Goal: Information Seeking & Learning: Learn about a topic

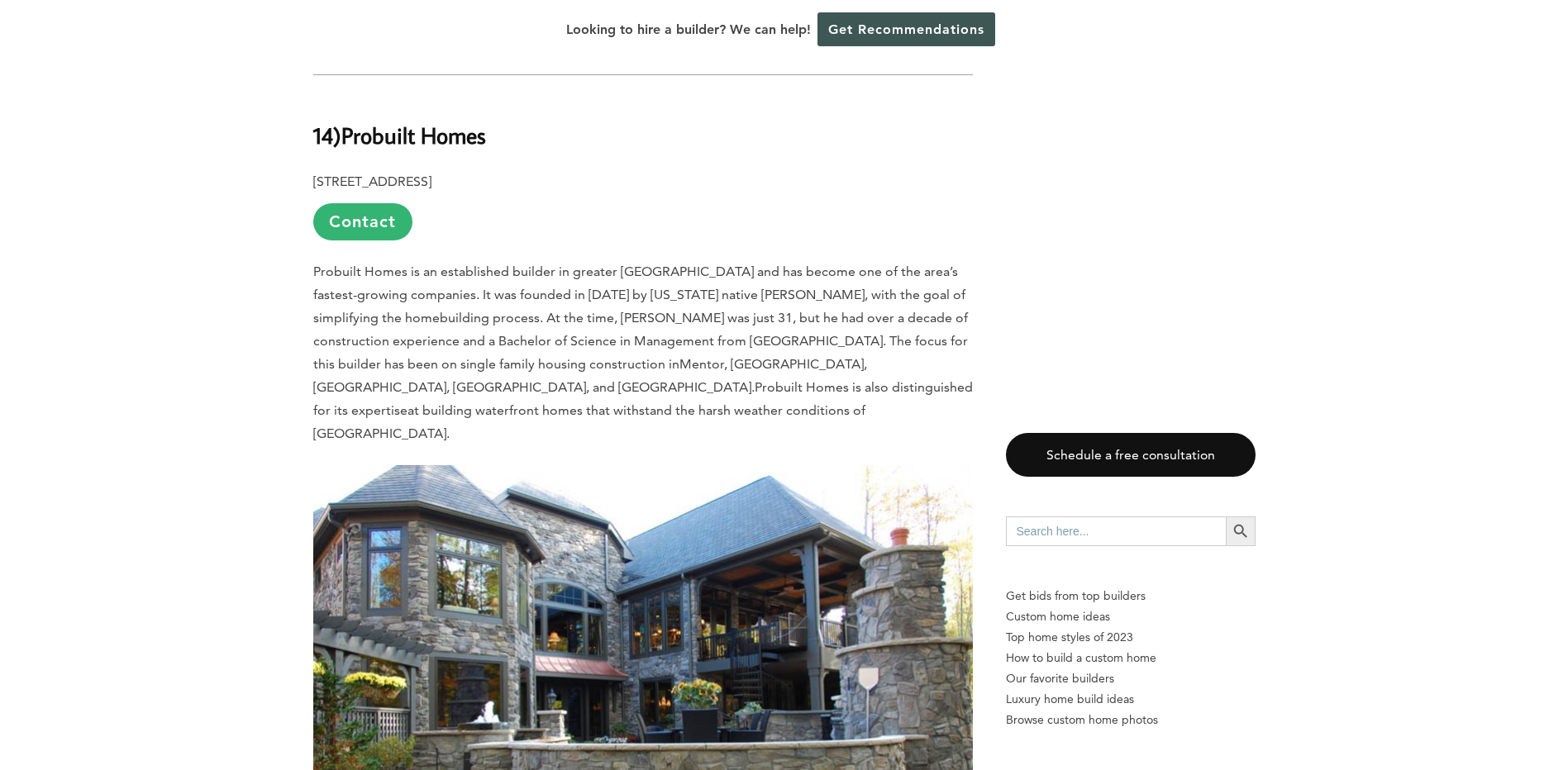
scroll to position [2204, 0]
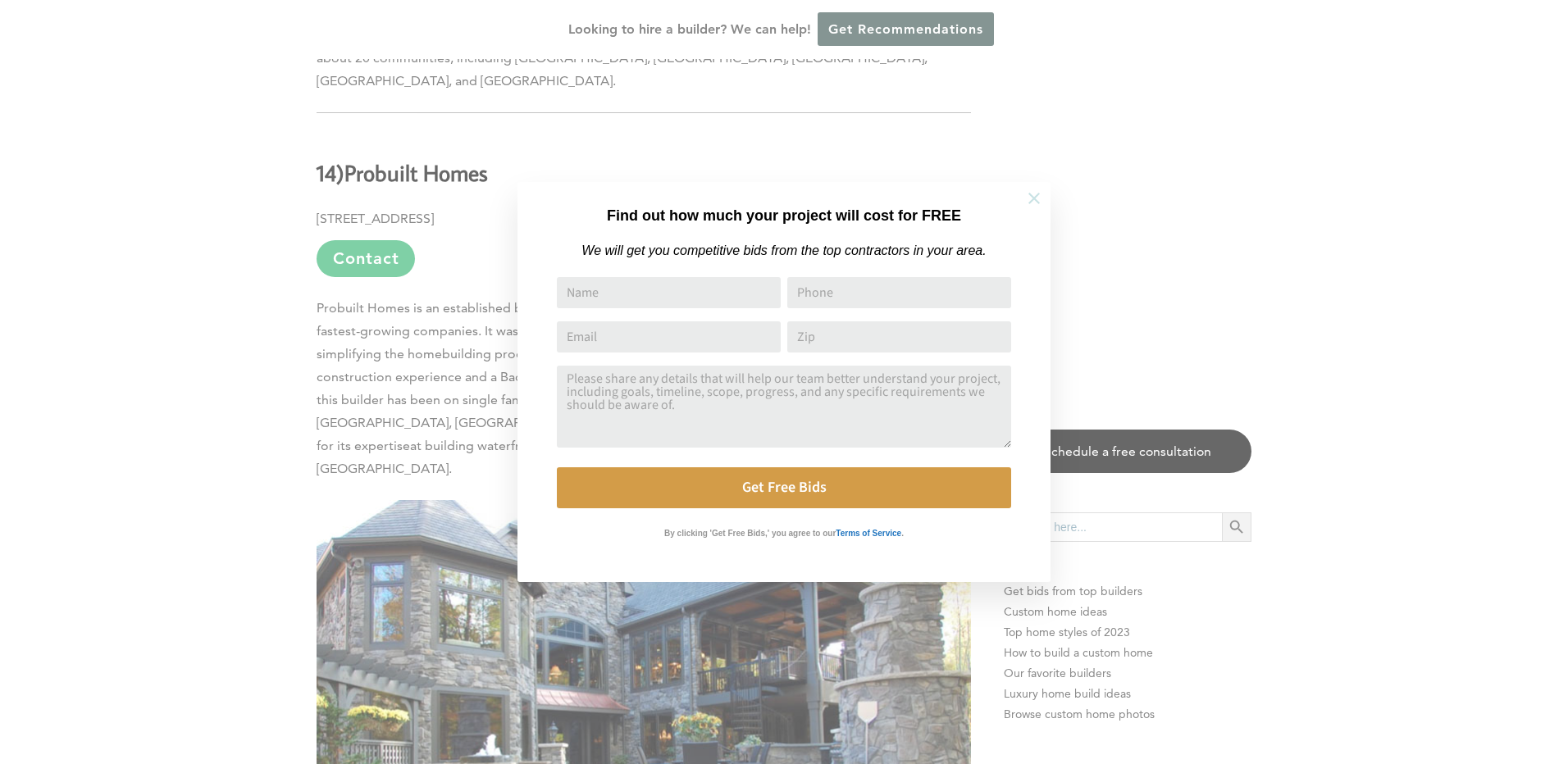
click at [1039, 200] on icon at bounding box center [1034, 198] width 18 height 18
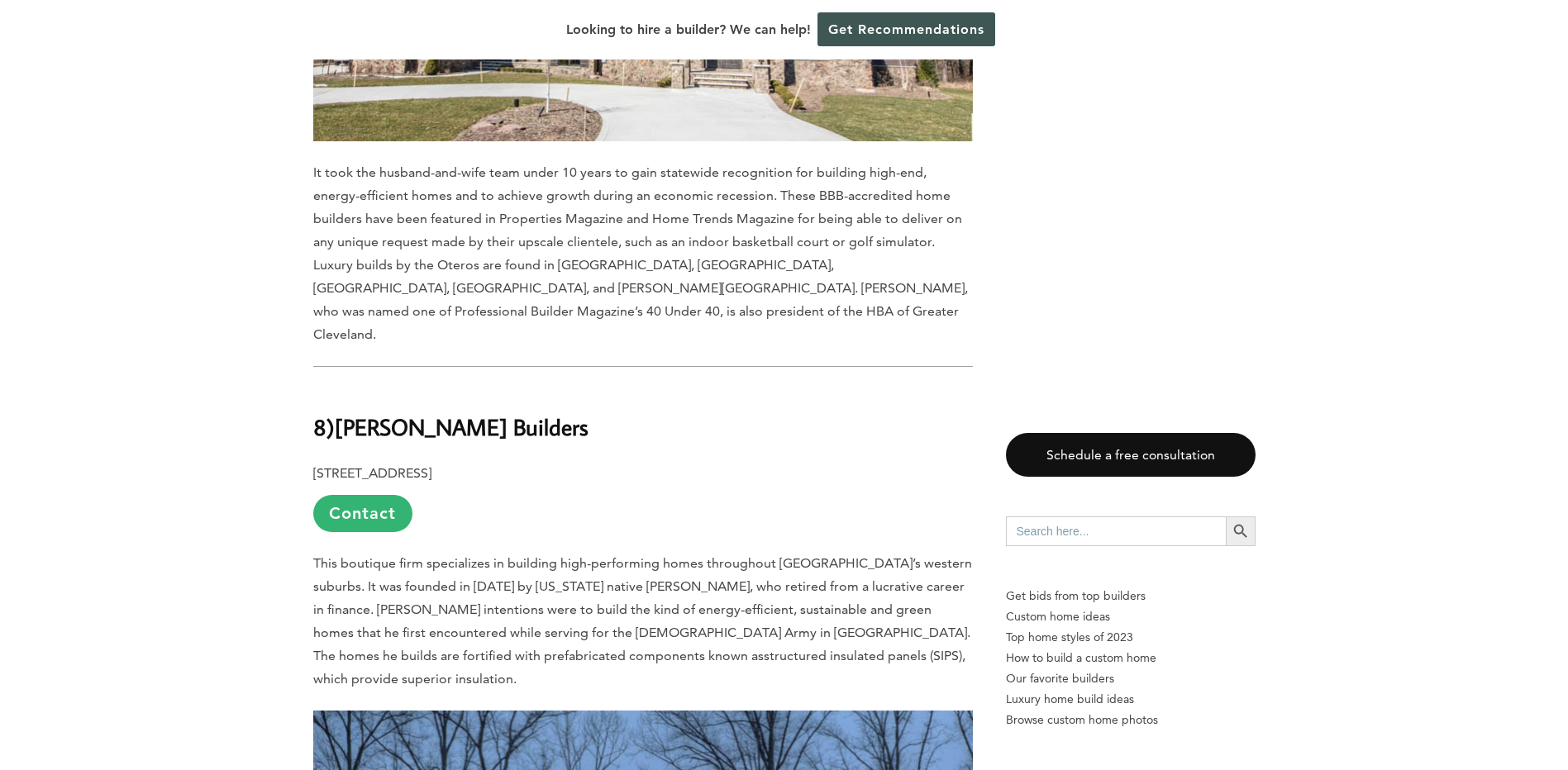
scroll to position [7712, 0]
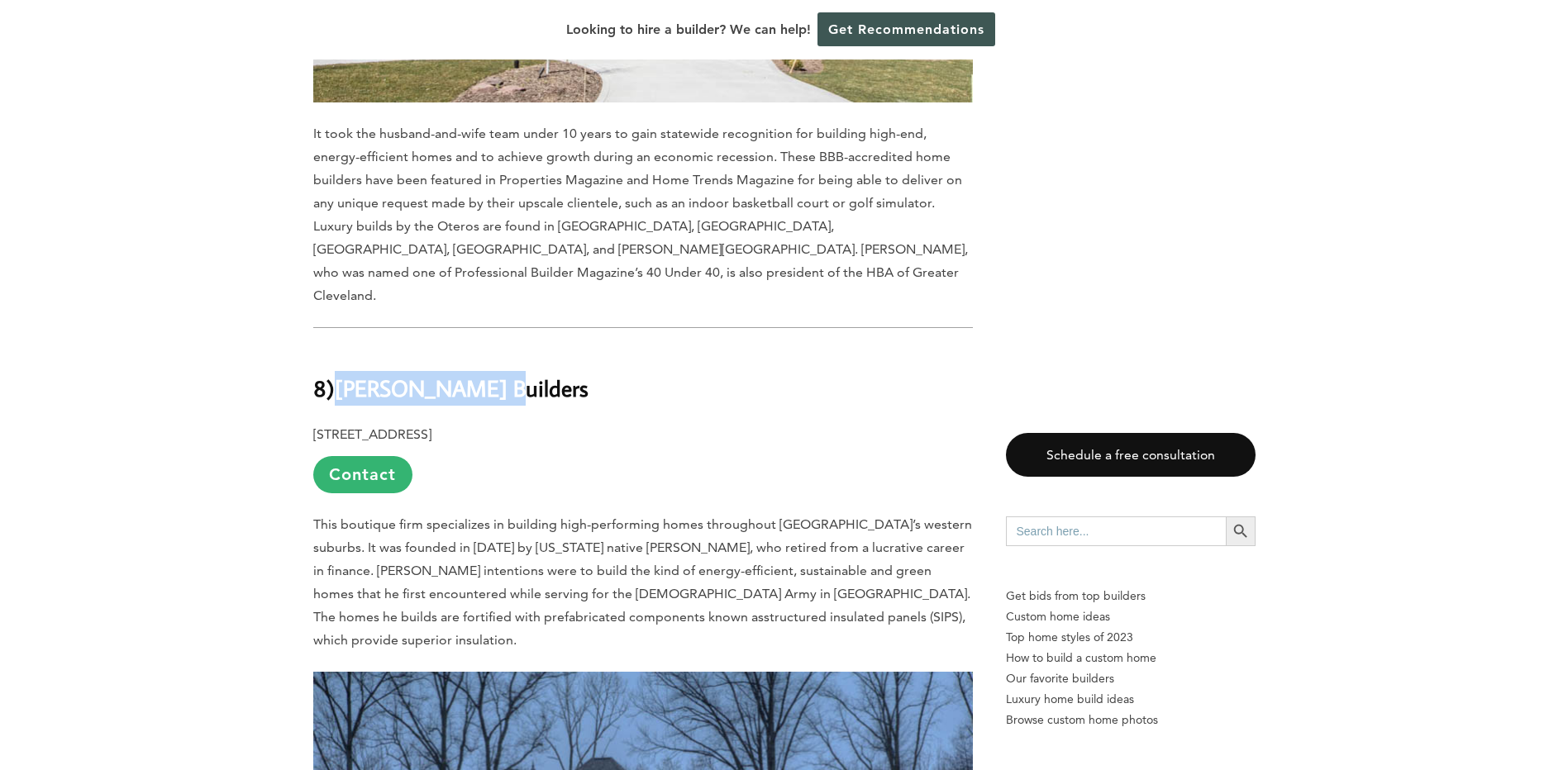
drag, startPoint x: 338, startPoint y: 105, endPoint x: 482, endPoint y: 113, distance: 144.2
click at [482, 348] on h2 "8) [PERSON_NAME] Builders" at bounding box center [643, 376] width 660 height 57
copy b "[PERSON_NAME] Builders"
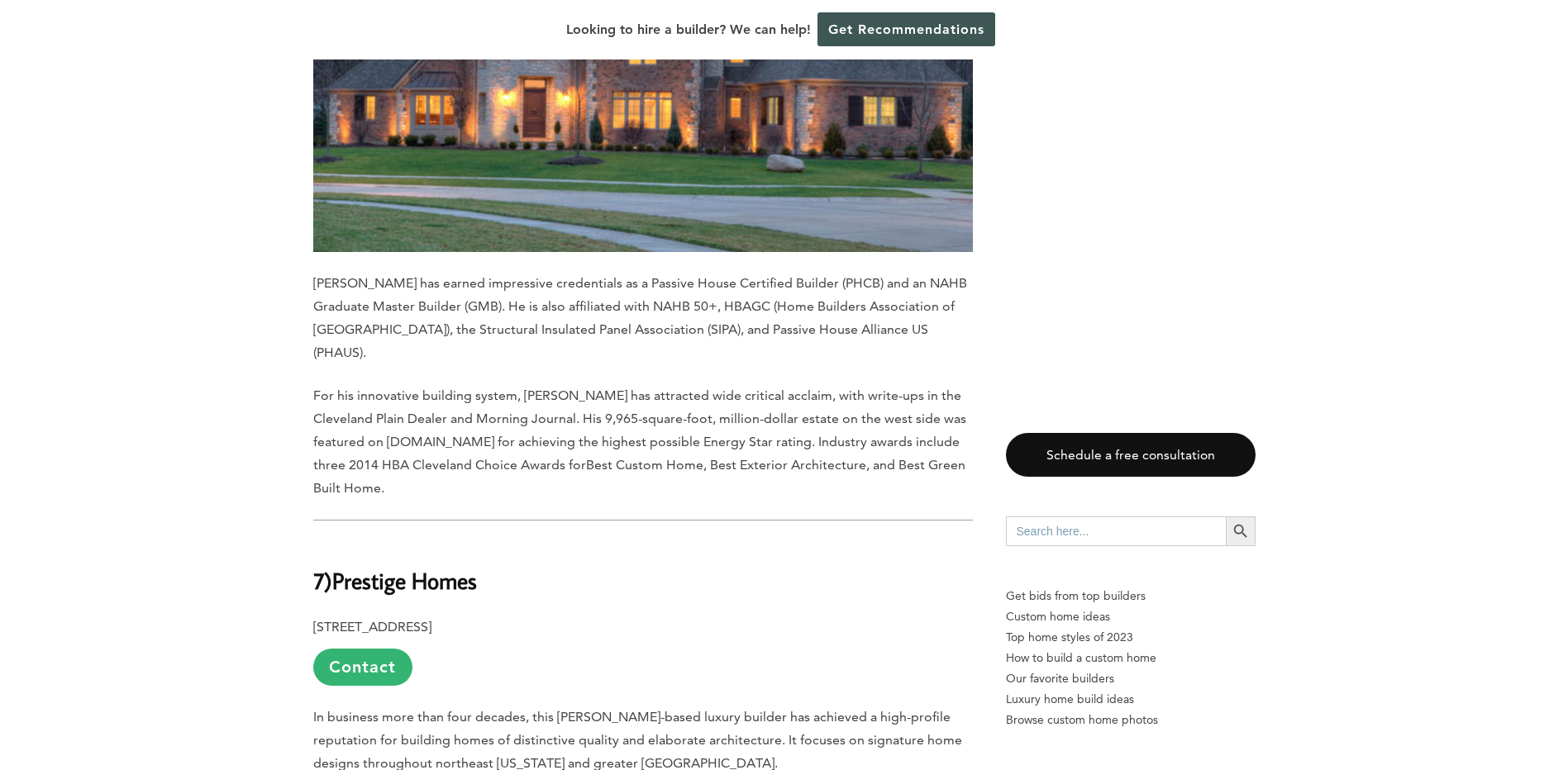
scroll to position [8539, 0]
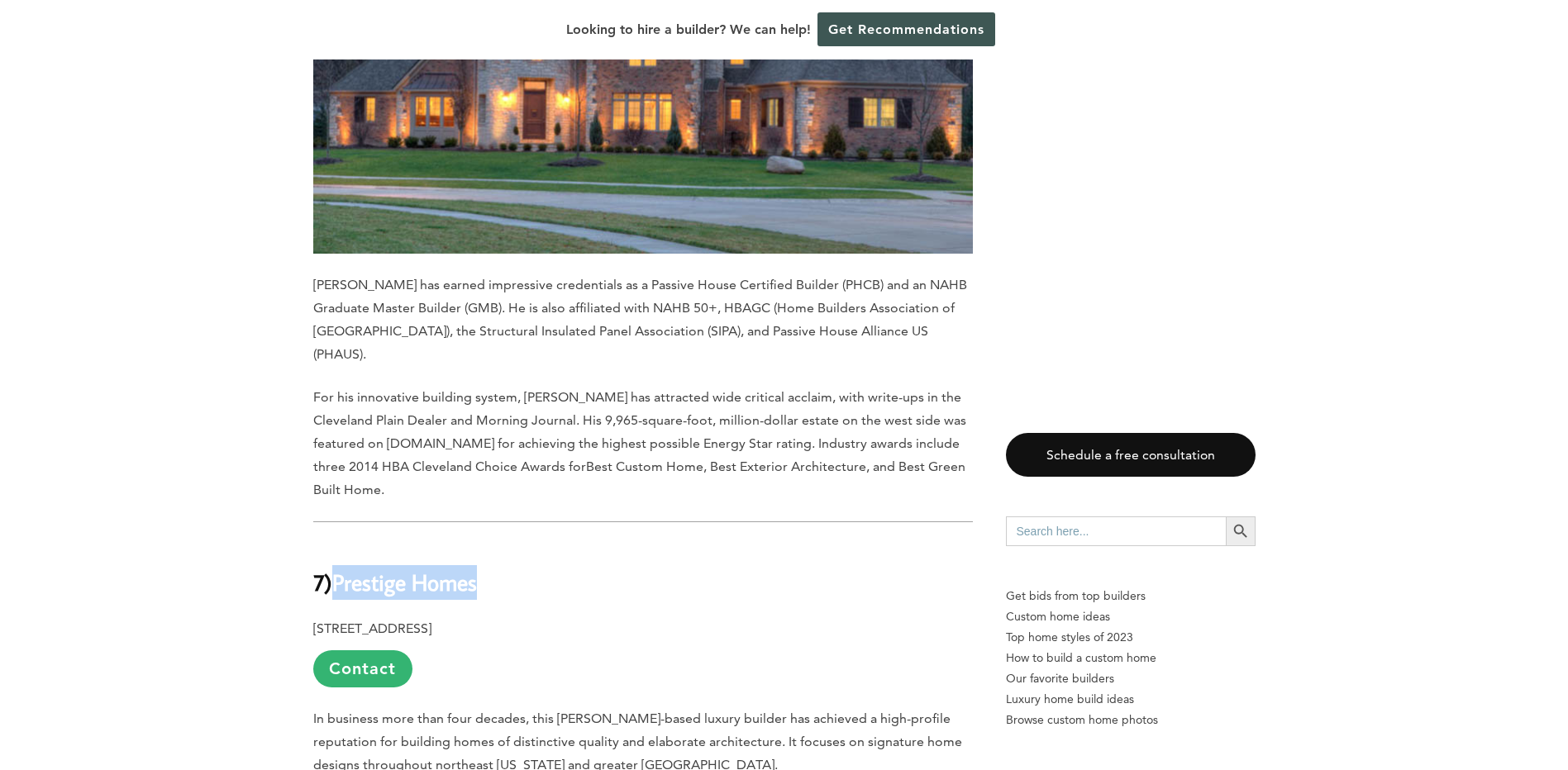
drag, startPoint x: 343, startPoint y: 230, endPoint x: 516, endPoint y: 248, distance: 173.9
click at [516, 542] on h2 "7) Prestige Homes" at bounding box center [643, 570] width 660 height 57
copy b "Prestige Homes"
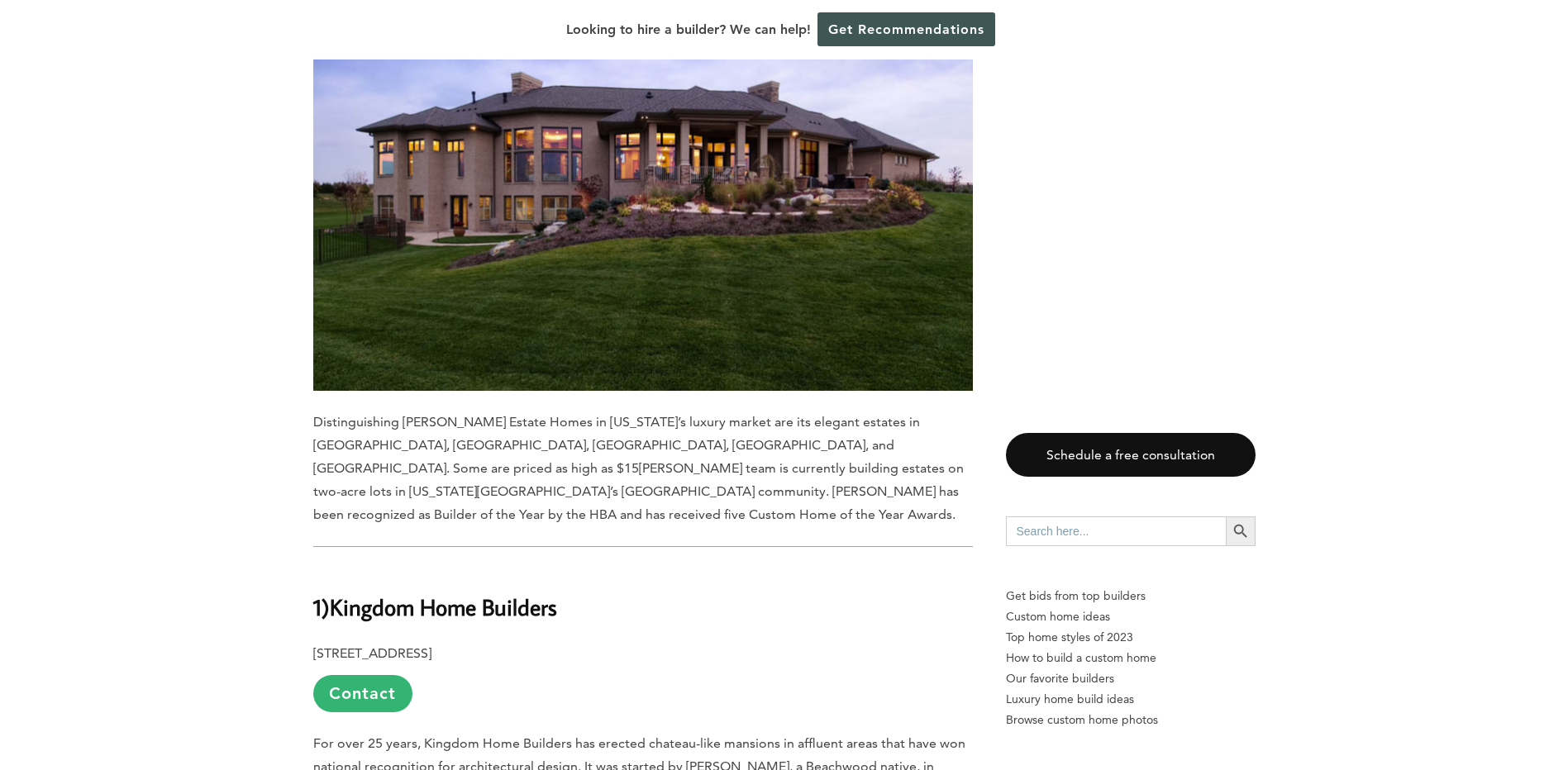
scroll to position [14186, 0]
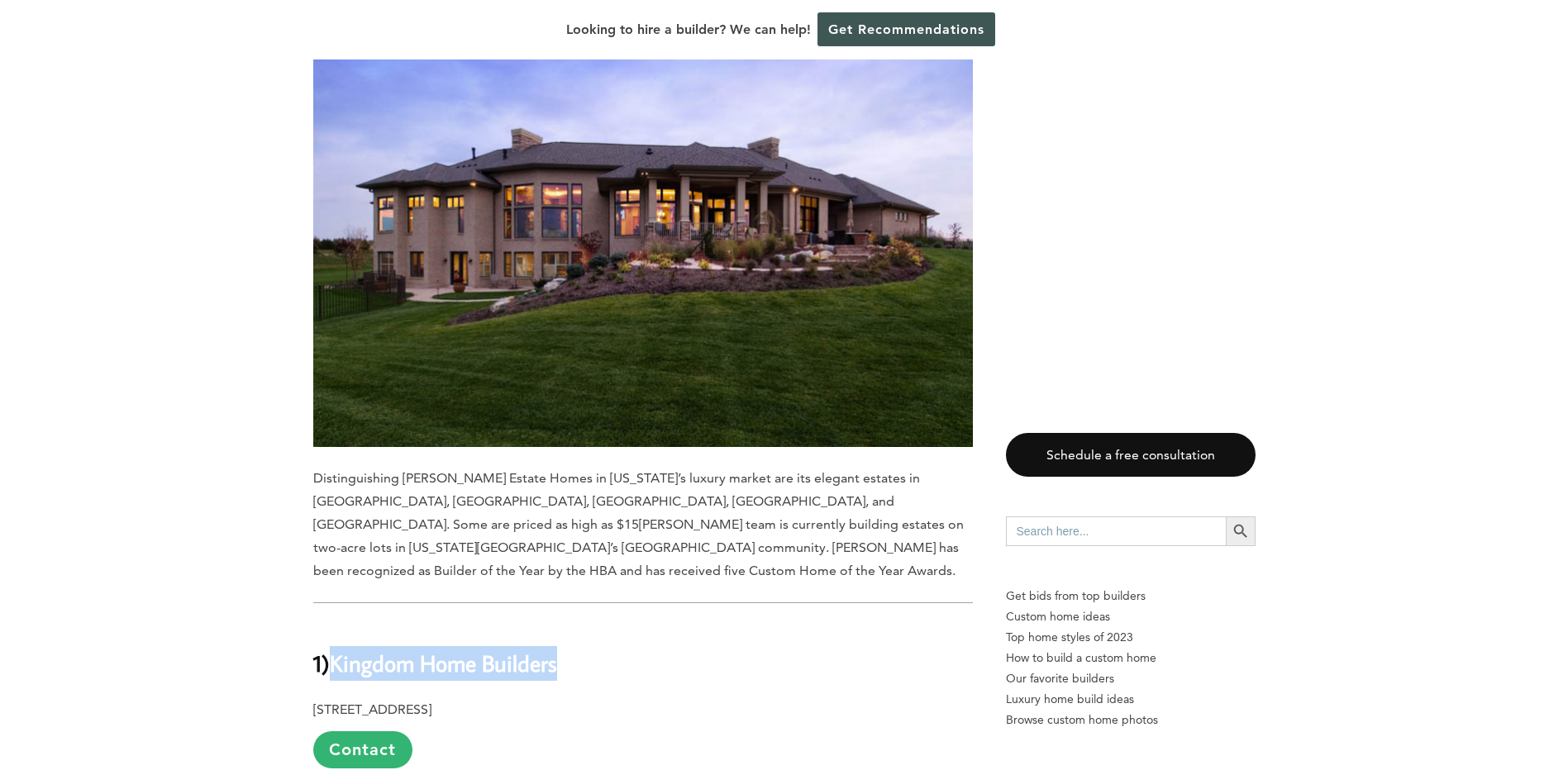
drag, startPoint x: 568, startPoint y: 130, endPoint x: 338, endPoint y: 129, distance: 230.0
click at [338, 623] on h2 "1) Kingdom Home Builders" at bounding box center [643, 651] width 660 height 57
copy b "Kingdom Home Builders"
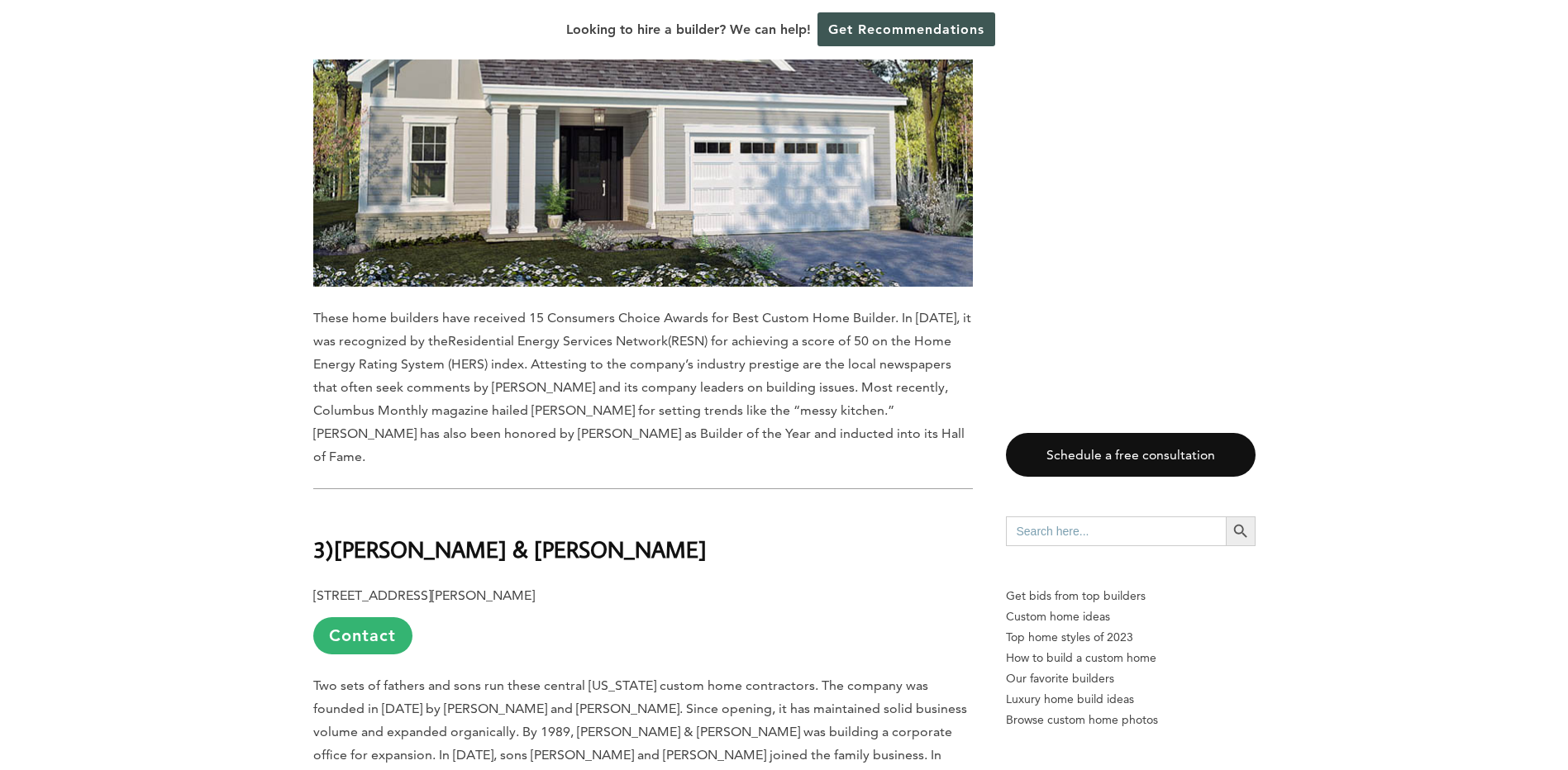
scroll to position [12257, 0]
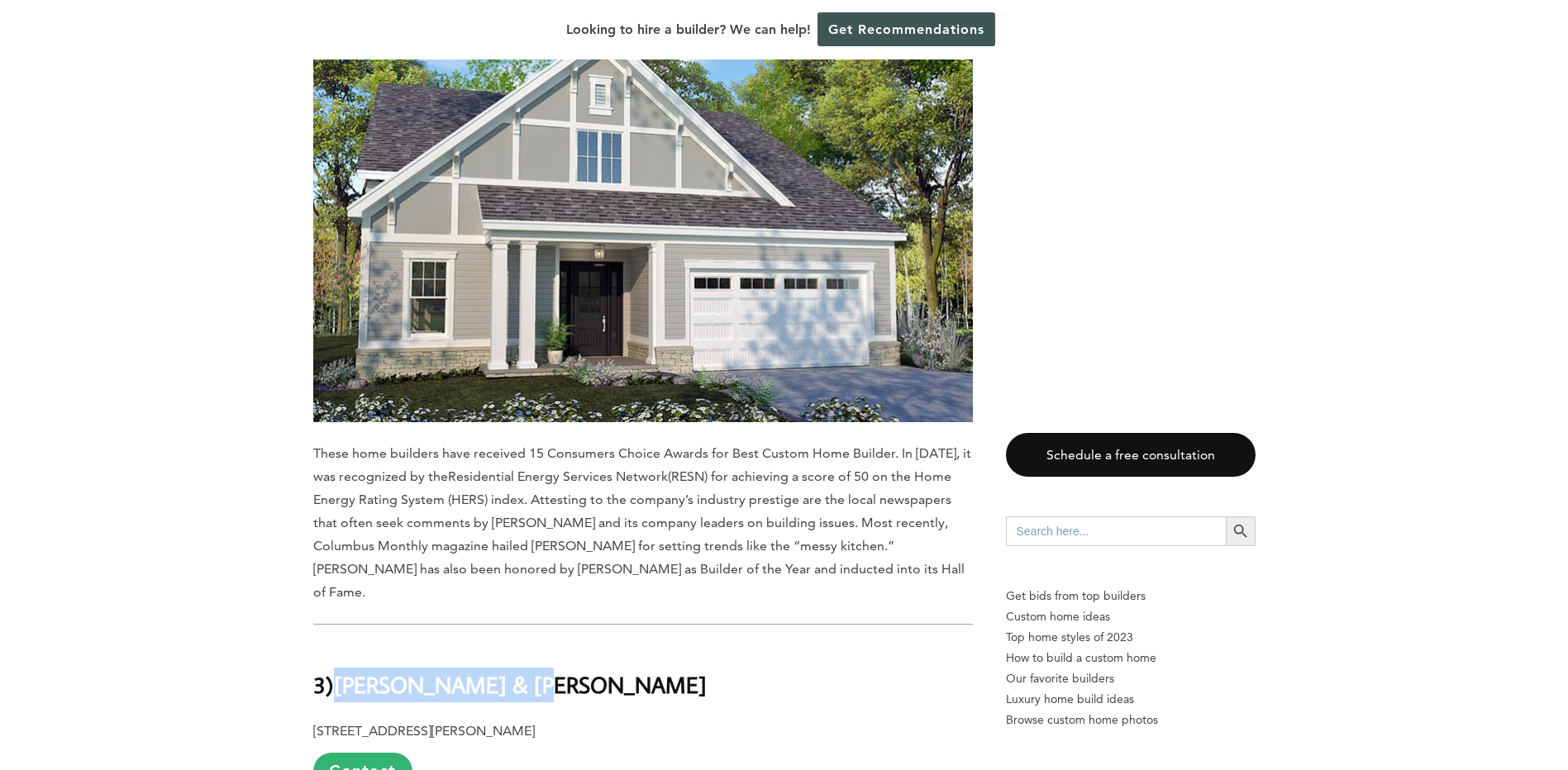
drag, startPoint x: 342, startPoint y: 227, endPoint x: 528, endPoint y: 234, distance: 186.1
click at [528, 670] on b "[PERSON_NAME] & [PERSON_NAME]" at bounding box center [521, 685] width 373 height 29
copy b "[PERSON_NAME] & [PERSON_NAME]"
